Goal: Share content: Share content

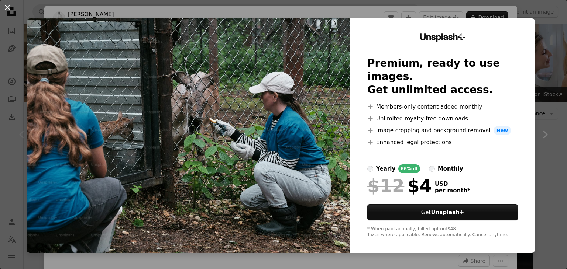
click at [10, 8] on button "An X shape" at bounding box center [7, 7] width 9 height 9
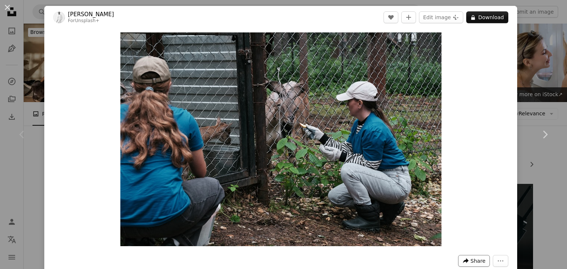
click at [474, 260] on span "Share" at bounding box center [477, 261] width 15 height 11
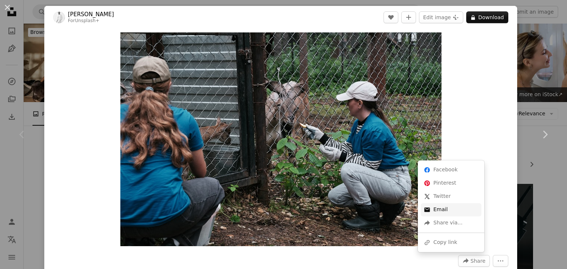
click at [441, 211] on link "An envelope Email" at bounding box center [451, 209] width 61 height 13
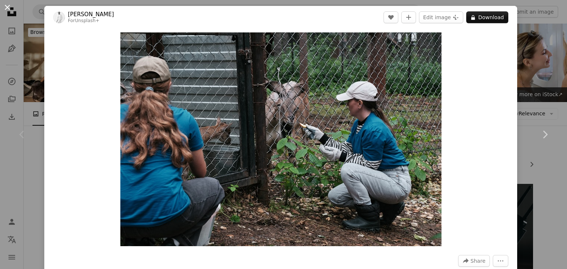
click at [6, 7] on button "An X shape" at bounding box center [7, 7] width 9 height 9
